Goal: Communication & Community: Participate in discussion

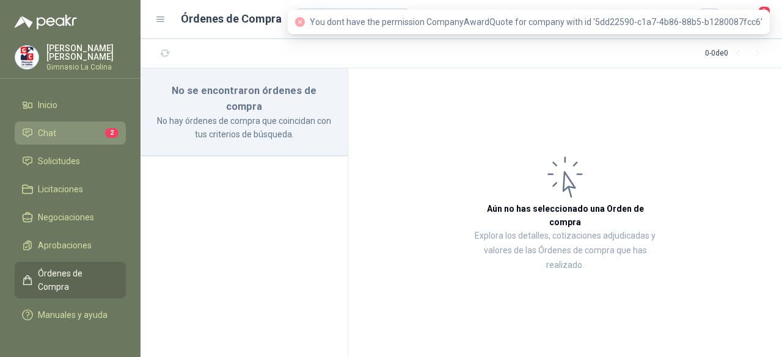
click at [69, 133] on li "Chat 2" at bounding box center [70, 132] width 96 height 13
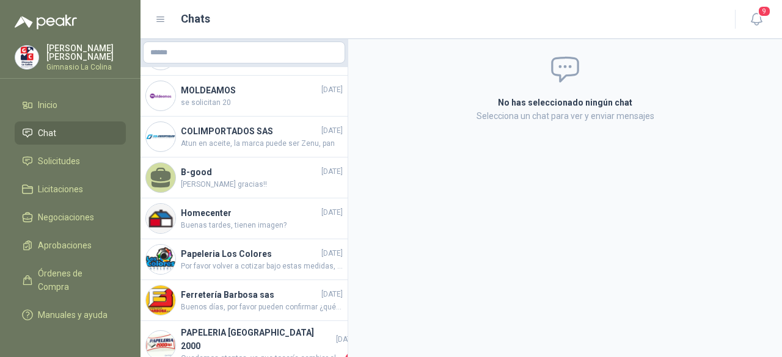
scroll to position [241, 0]
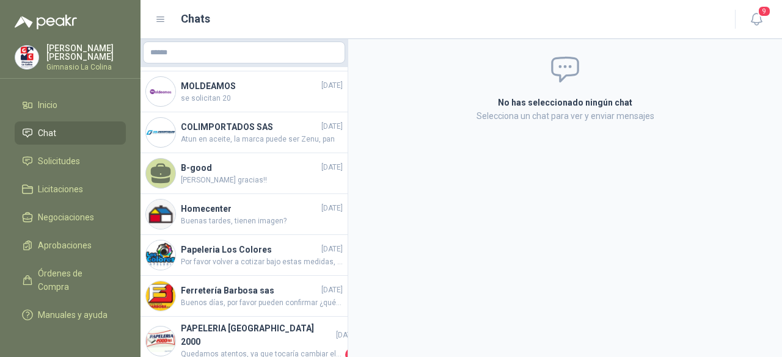
click at [269, 170] on h4 "B-good" at bounding box center [250, 167] width 138 height 13
